Goal: Transaction & Acquisition: Purchase product/service

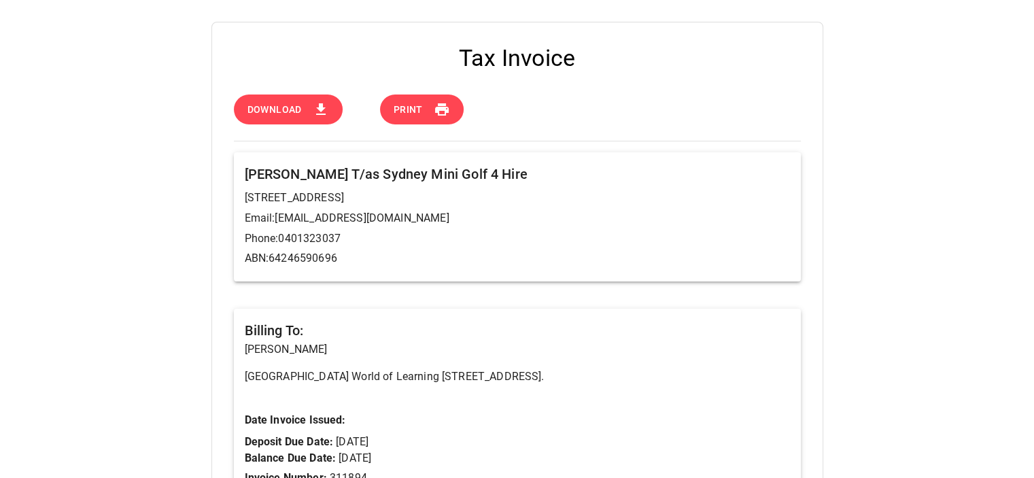
click at [286, 104] on span "Download" at bounding box center [274, 109] width 54 height 17
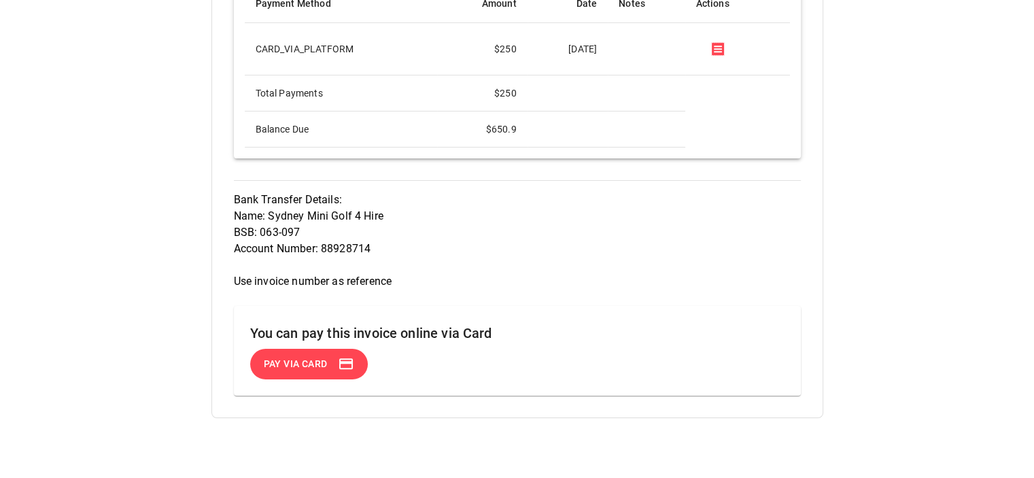
scroll to position [969, 0]
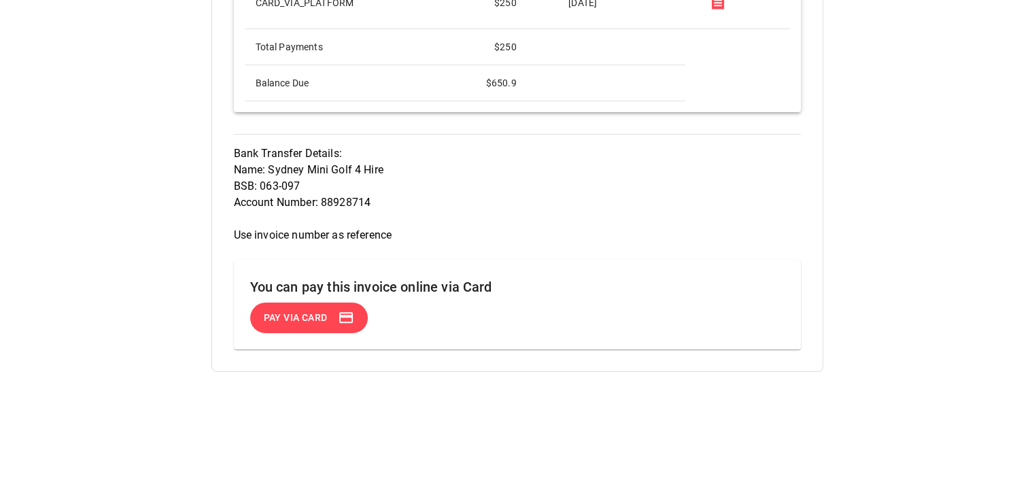
click at [321, 313] on span "Pay via Card" at bounding box center [295, 317] width 64 height 17
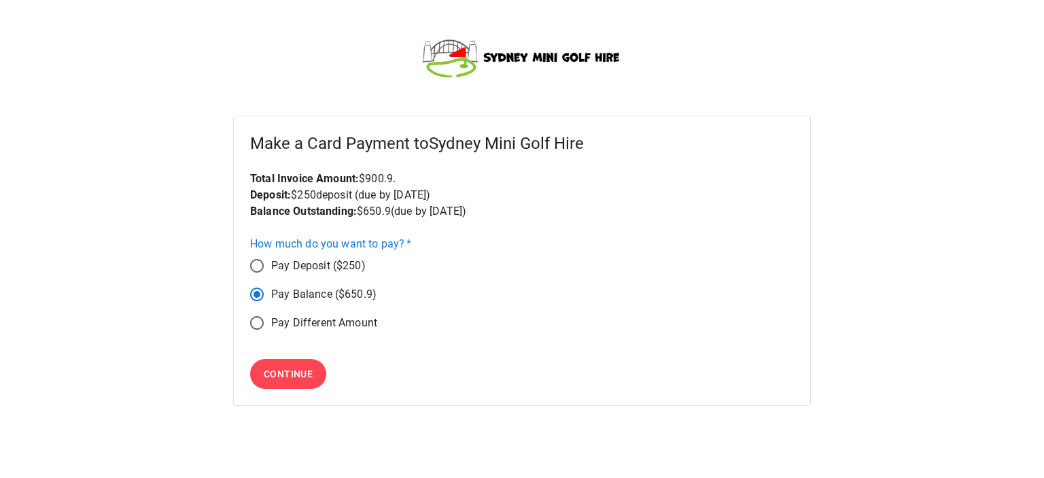
click at [279, 378] on span "Continue" at bounding box center [288, 374] width 49 height 17
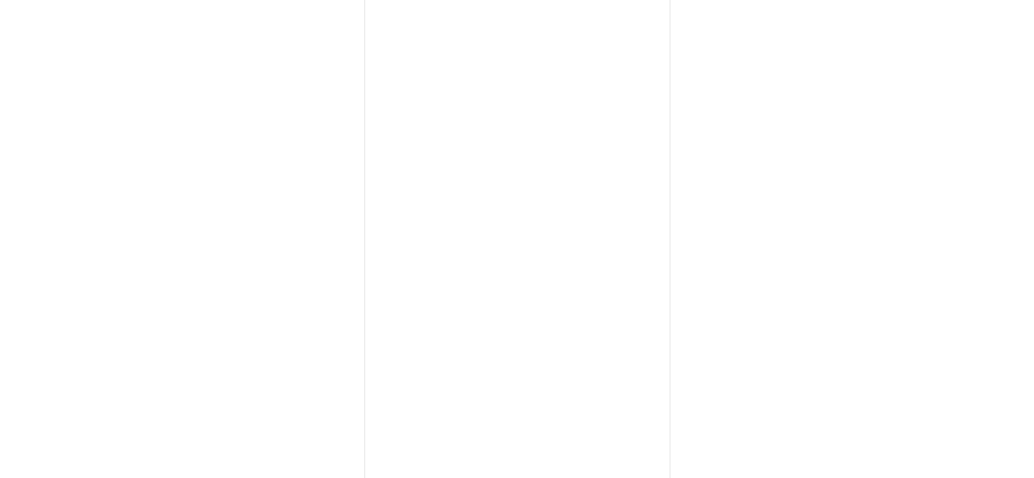
scroll to position [213, 0]
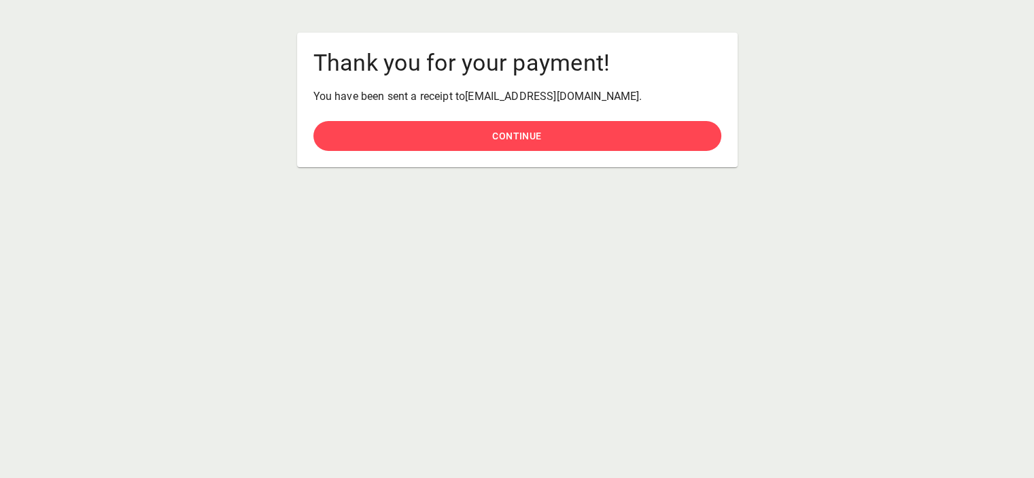
click at [574, 130] on button "Continue" at bounding box center [517, 136] width 408 height 31
